Goal: Navigation & Orientation: Find specific page/section

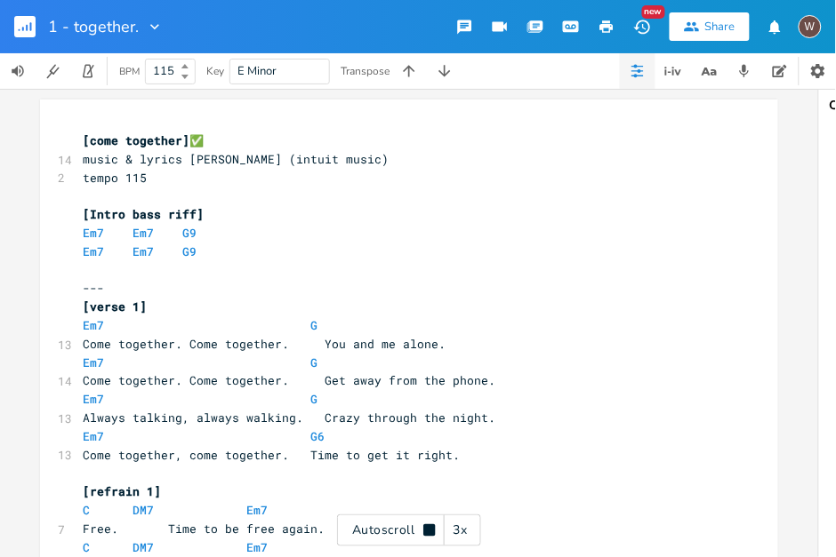
scroll to position [1728, 0]
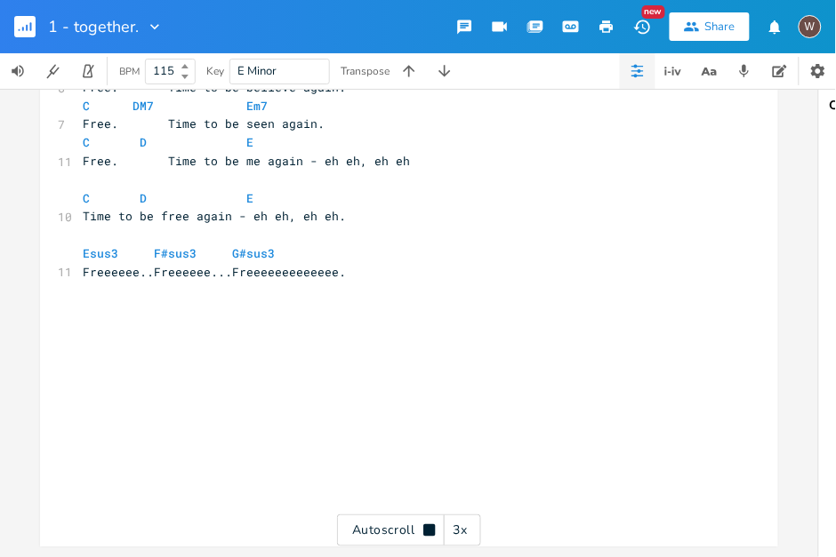
click at [242, 35] on div "1 - together. New Share W" at bounding box center [418, 26] width 836 height 53
click at [154, 26] on icon "button" at bounding box center [155, 27] width 18 height 18
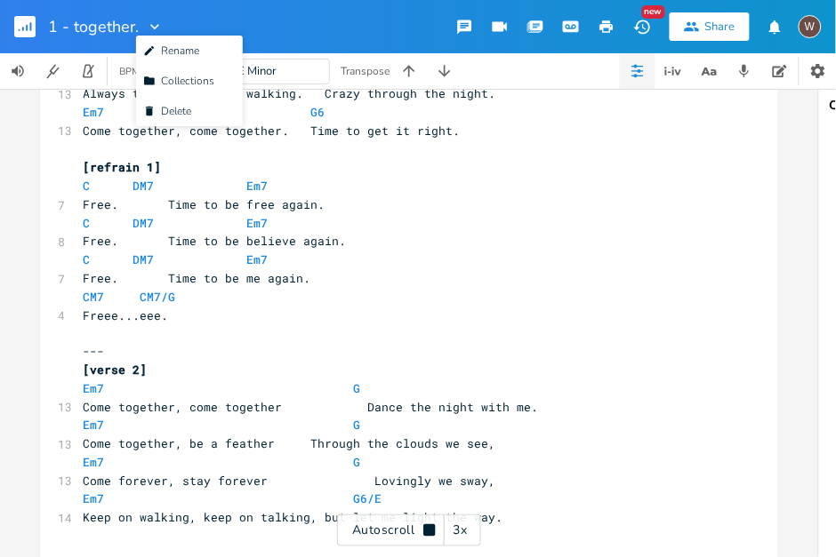
click at [30, 27] on icon "button" at bounding box center [31, 26] width 2 height 9
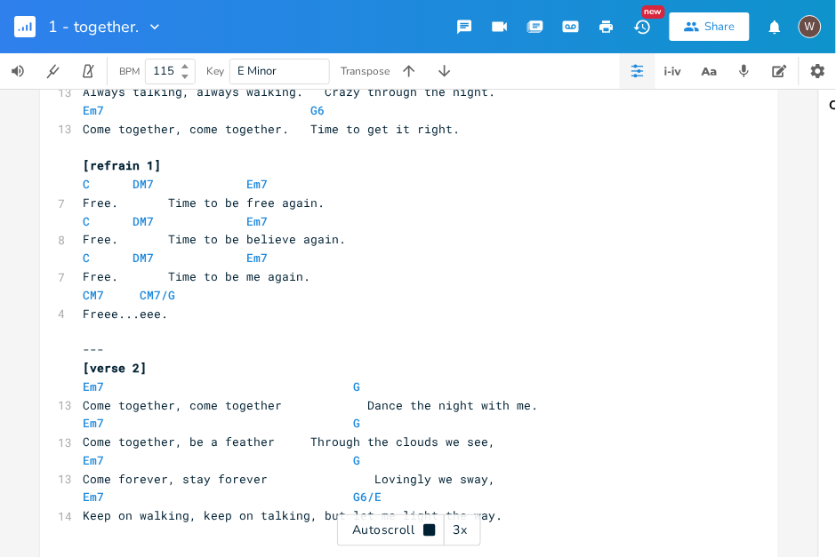
scroll to position [327, 0]
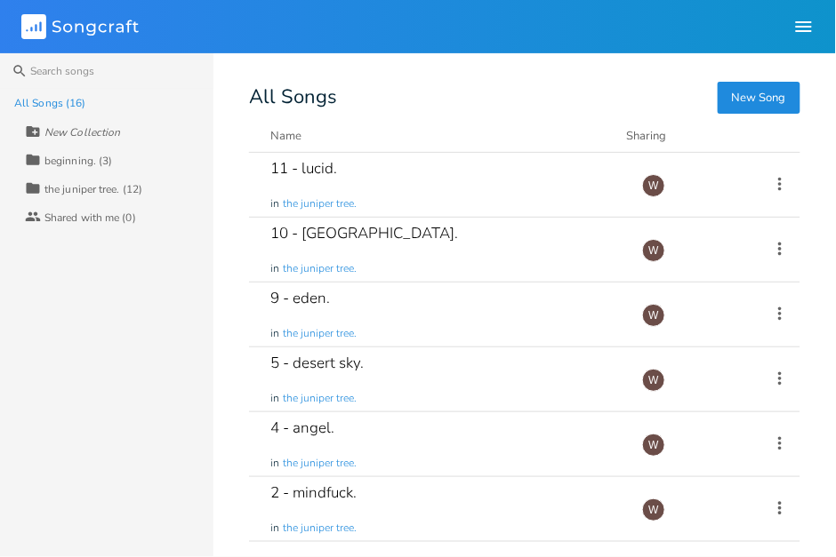
click at [422, 41] on header "Songcraft Library Community W" at bounding box center [418, 26] width 836 height 53
click at [423, 40] on header "Songcraft Library Community W" at bounding box center [418, 26] width 836 height 53
click at [429, 39] on header "Songcraft Library Community W" at bounding box center [418, 26] width 836 height 53
click at [423, 25] on header "Songcraft Library Community W" at bounding box center [418, 26] width 836 height 53
